Goal: Task Accomplishment & Management: Manage account settings

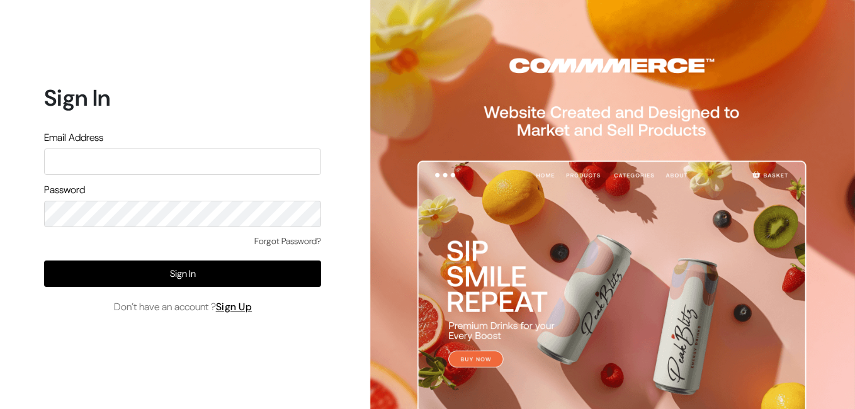
type input "[EMAIL_ADDRESS][DOMAIN_NAME]"
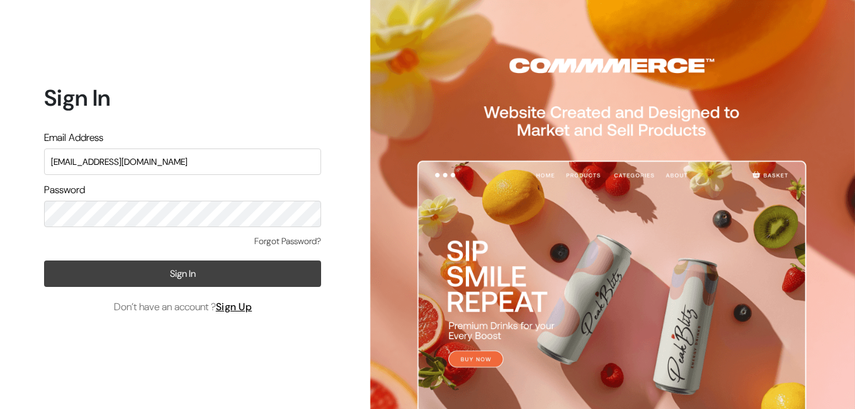
click at [208, 282] on button "Sign In" at bounding box center [182, 274] width 277 height 26
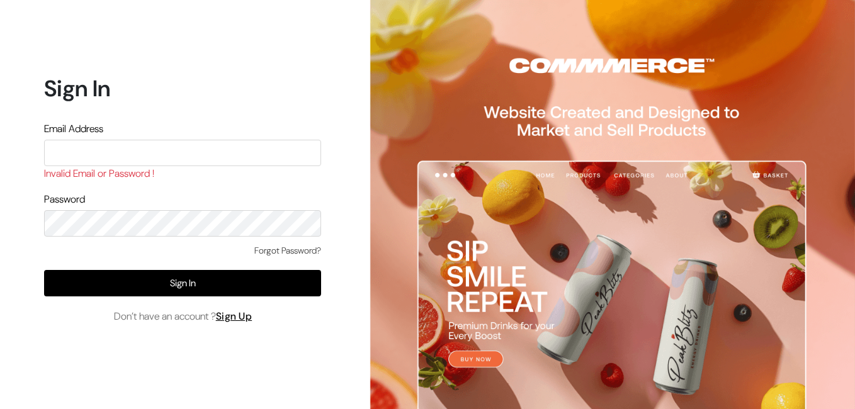
click at [164, 158] on input "text" at bounding box center [182, 153] width 277 height 26
type input "[EMAIL_ADDRESS][DOMAIN_NAME]"
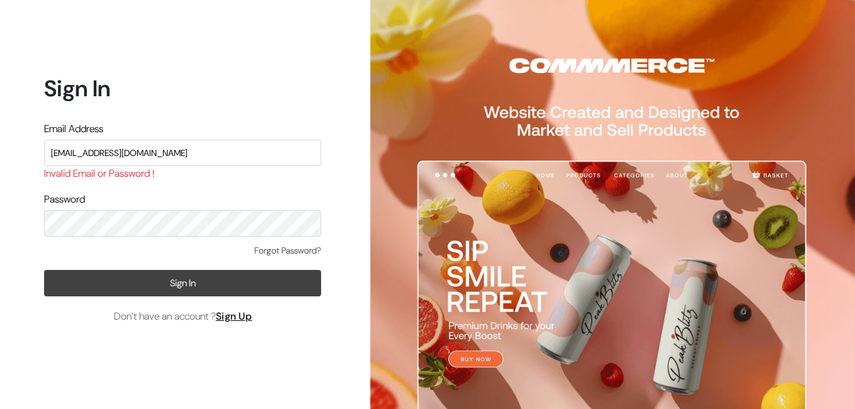
click at [183, 275] on button "Sign In" at bounding box center [182, 283] width 277 height 26
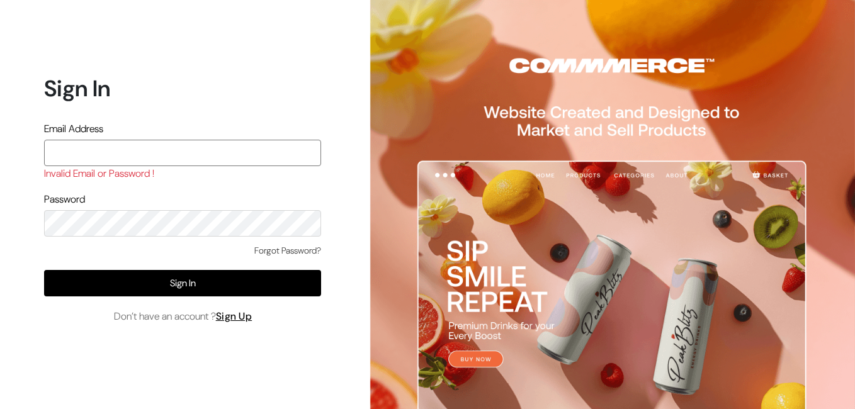
click at [300, 142] on input "text" at bounding box center [182, 153] width 277 height 26
